Goal: Transaction & Acquisition: Purchase product/service

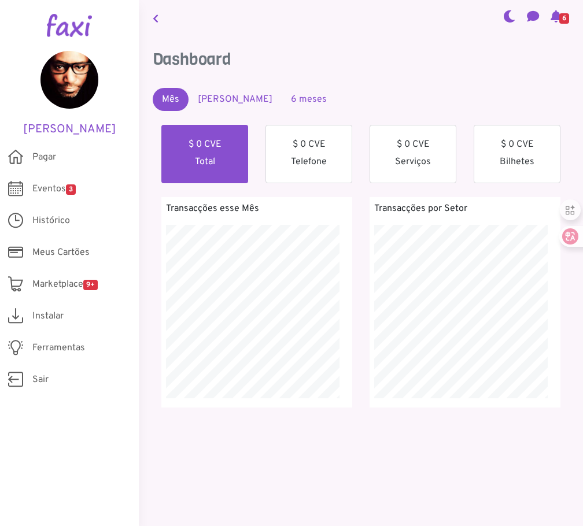
click at [234, 99] on link "Mês Passado" at bounding box center [235, 99] width 93 height 23
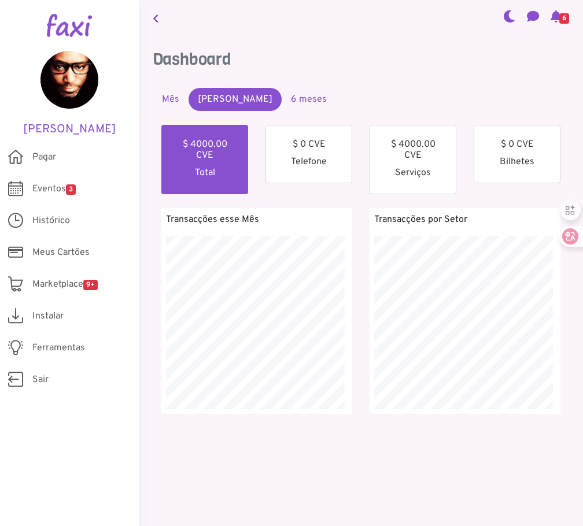
scroll to position [206, 205]
click at [68, 27] on img at bounding box center [69, 25] width 45 height 23
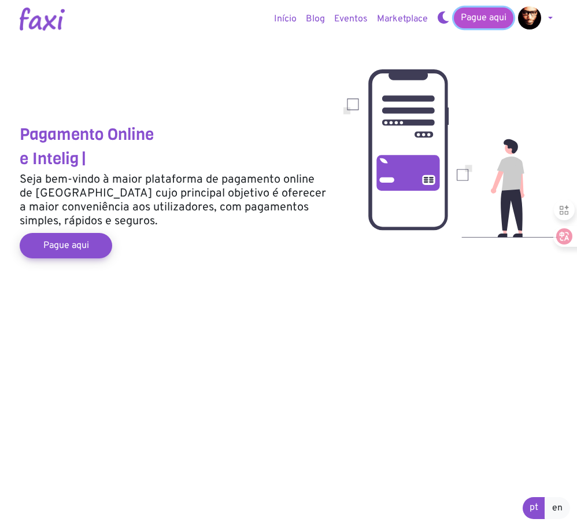
click at [479, 20] on link "Pague aqui" at bounding box center [484, 18] width 60 height 21
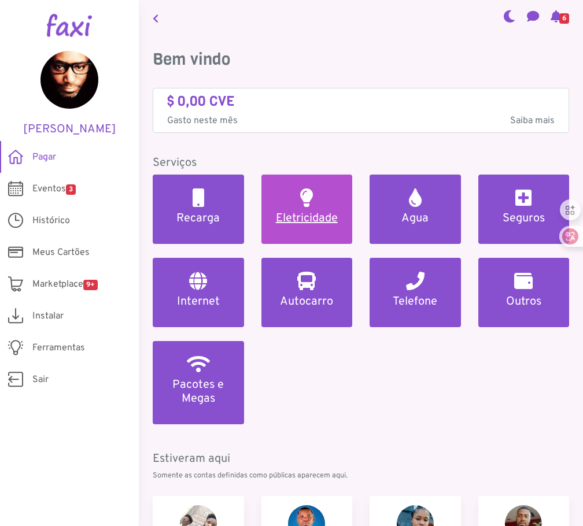
click at [302, 210] on link "Eletricidade" at bounding box center [306, 209] width 91 height 69
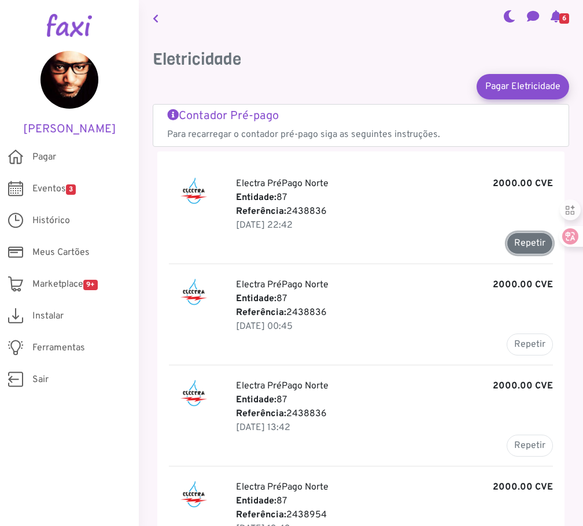
click at [518, 245] on button "Repetir" at bounding box center [530, 243] width 46 height 22
type input "*******"
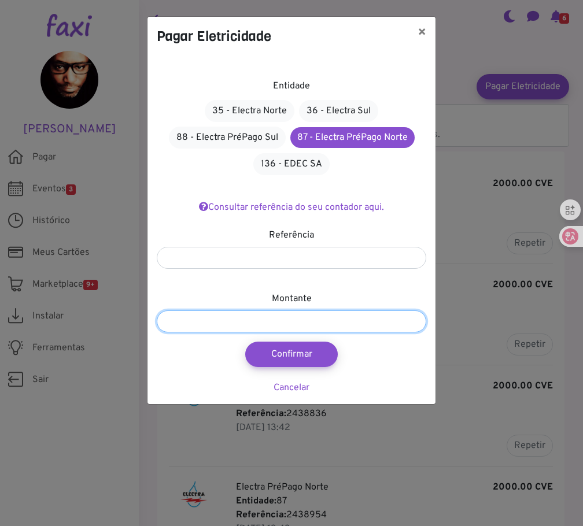
drag, startPoint x: 169, startPoint y: 315, endPoint x: 164, endPoint y: 318, distance: 6.5
click at [164, 318] on input "*******" at bounding box center [291, 322] width 269 height 22
type input "*******"
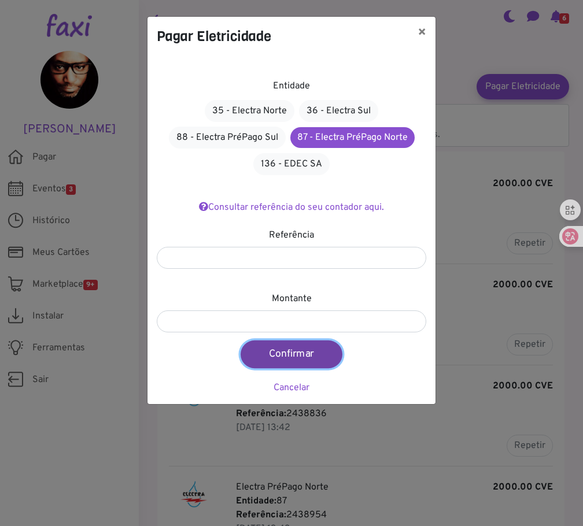
click at [292, 353] on button "Confirmar" at bounding box center [292, 355] width 102 height 28
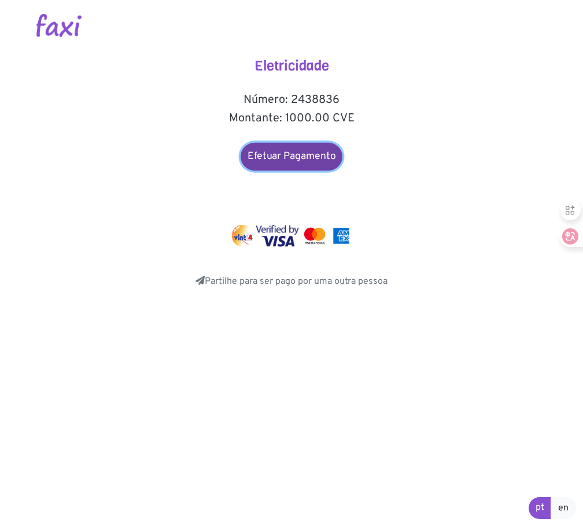
click at [290, 164] on link "Efetuar Pagamento" at bounding box center [292, 157] width 102 height 28
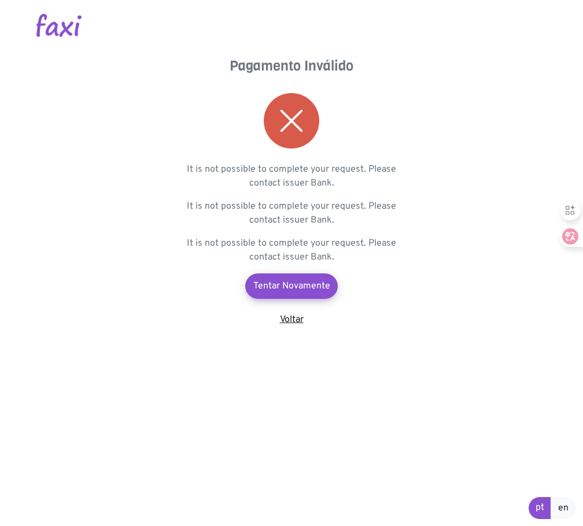
click at [294, 316] on link "Voltar" at bounding box center [292, 320] width 24 height 12
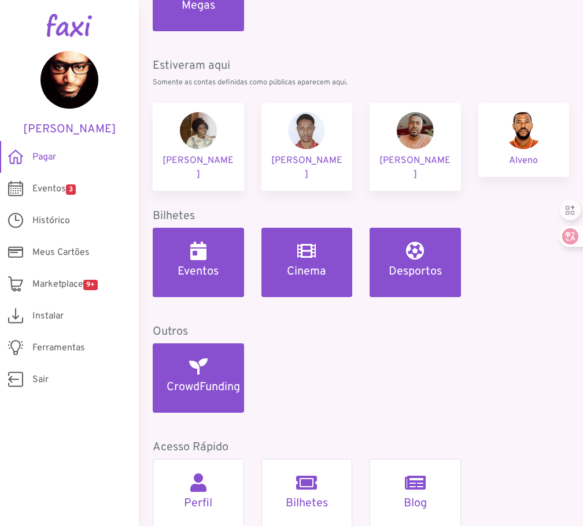
scroll to position [392, 0]
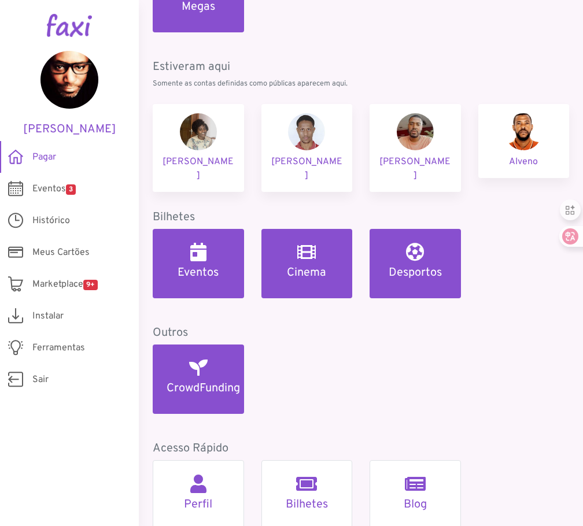
drag, startPoint x: 466, startPoint y: 364, endPoint x: 445, endPoint y: 367, distance: 21.1
click at [445, 367] on div "CrowdFunding" at bounding box center [361, 386] width 434 height 83
